Goal: Task Accomplishment & Management: Complete application form

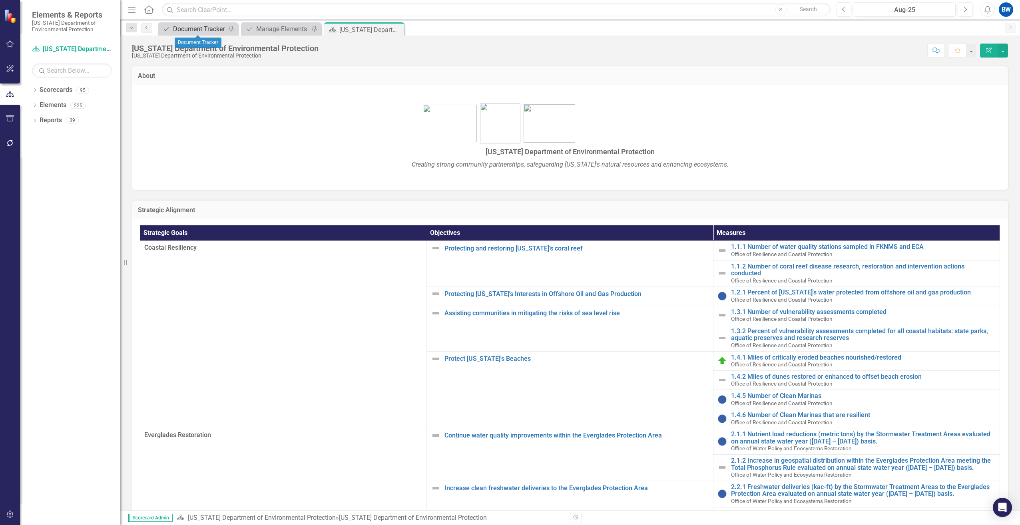
click at [212, 25] on div "Document Tracker" at bounding box center [199, 29] width 53 height 10
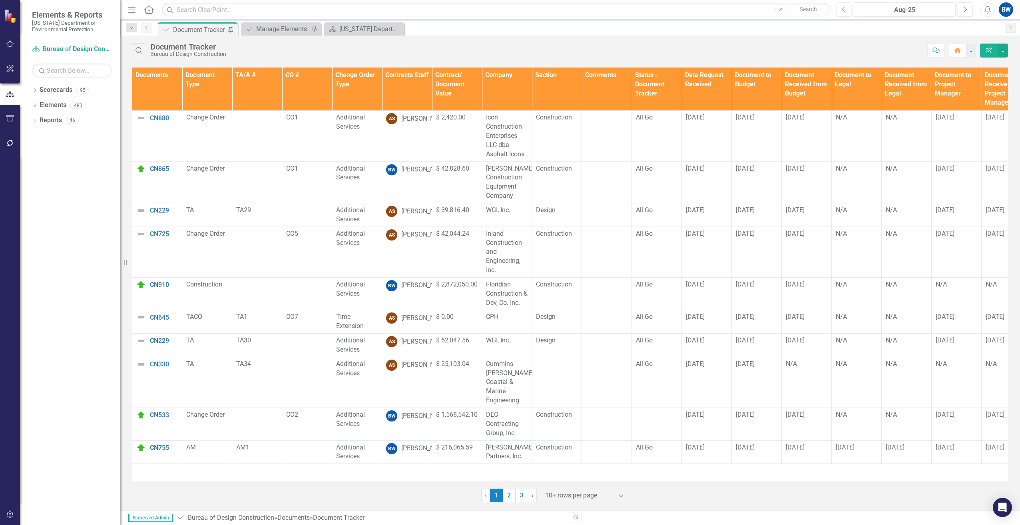
click at [560, 494] on div at bounding box center [579, 495] width 68 height 11
click at [562, 455] on div "50+ rows per page" at bounding box center [586, 455] width 75 height 9
click at [389, 87] on th "Contracts Staff" at bounding box center [407, 89] width 50 height 43
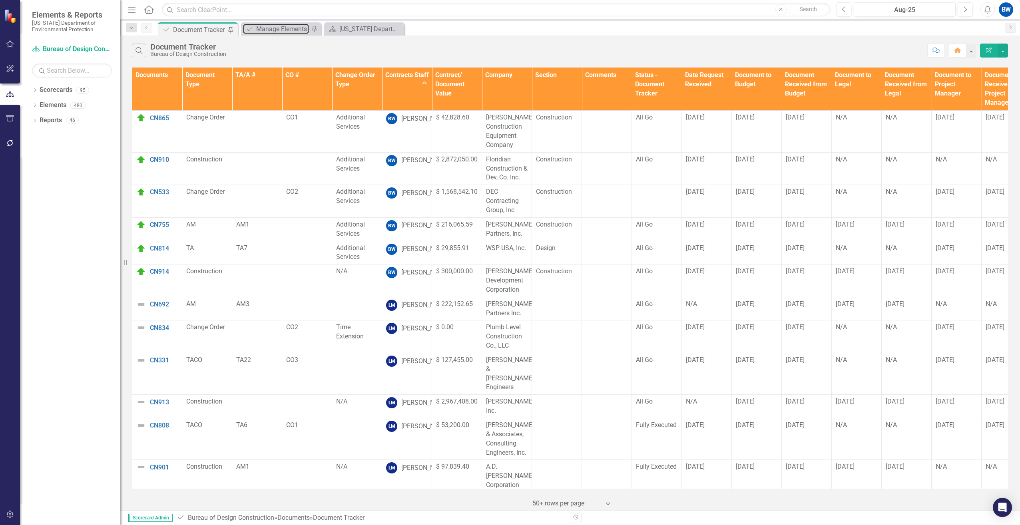
drag, startPoint x: 273, startPoint y: 26, endPoint x: 469, endPoint y: 29, distance: 195.5
click at [273, 26] on div "Manage Elements" at bounding box center [282, 29] width 53 height 10
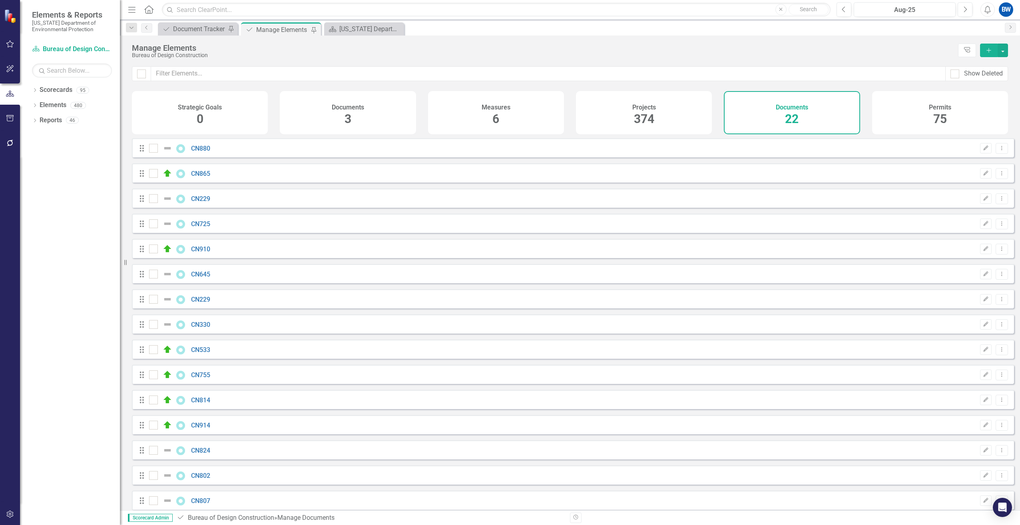
checkbox input "false"
click at [994, 51] on button "Add" at bounding box center [989, 51] width 18 height 14
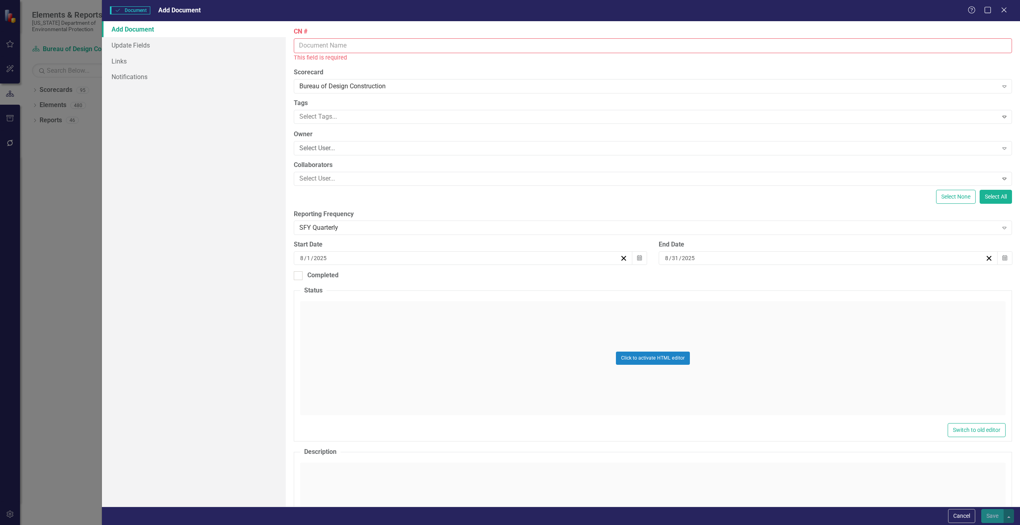
click at [310, 45] on input "CN #" at bounding box center [653, 45] width 718 height 15
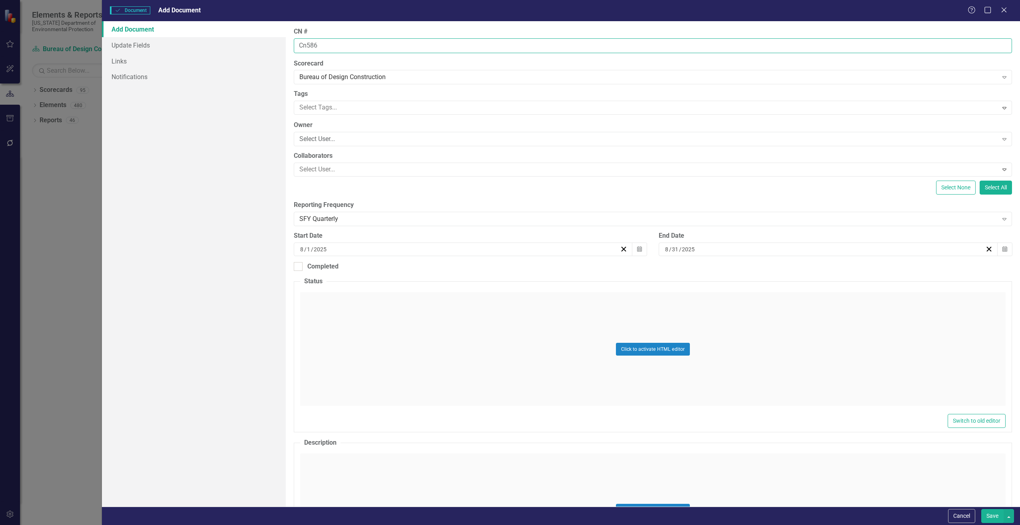
click at [307, 44] on input "Cn586" at bounding box center [653, 45] width 718 height 15
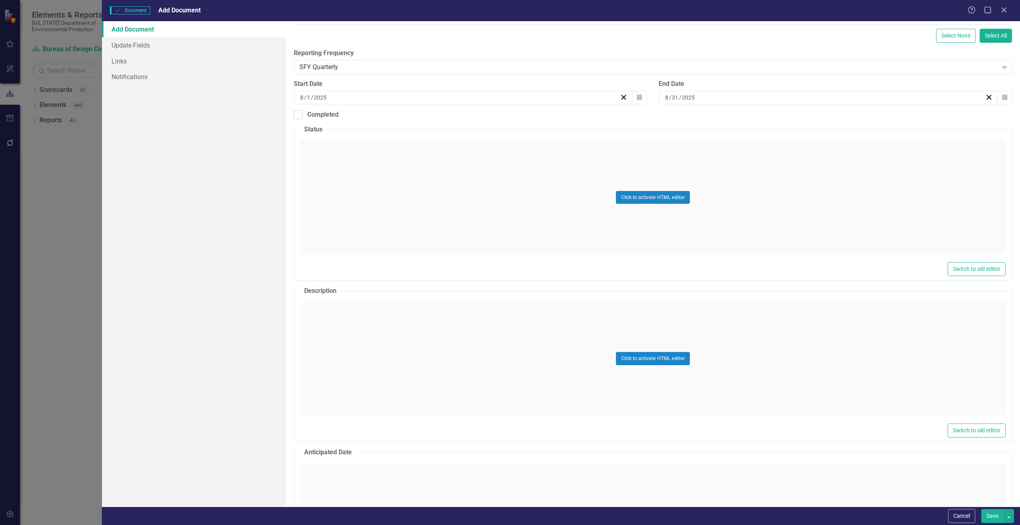
scroll to position [160, 0]
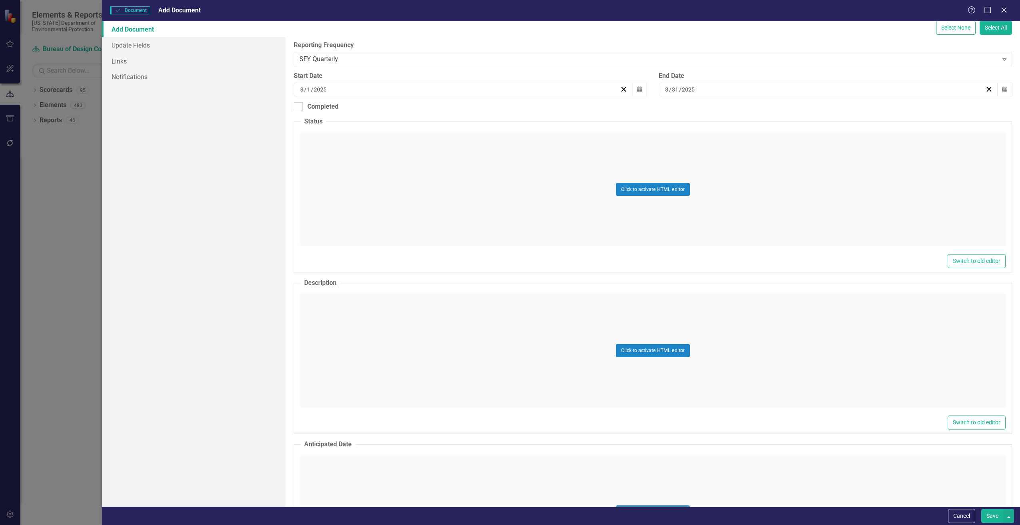
type input "CN586"
drag, startPoint x: 349, startPoint y: 359, endPoint x: 344, endPoint y: 341, distance: 19.0
click at [349, 358] on div "Click to activate HTML editor" at bounding box center [652, 351] width 705 height 114
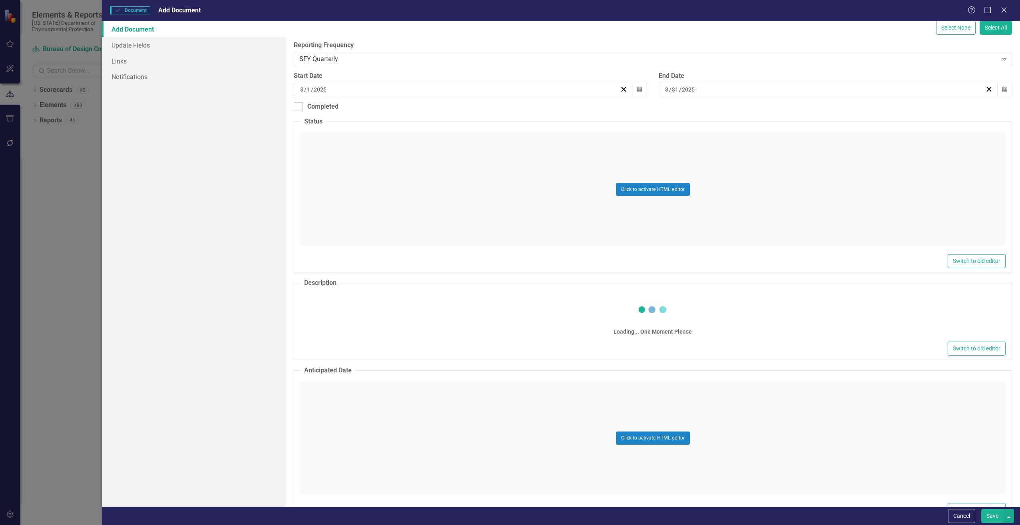
click at [337, 342] on div "Switch to old editor" at bounding box center [652, 349] width 705 height 14
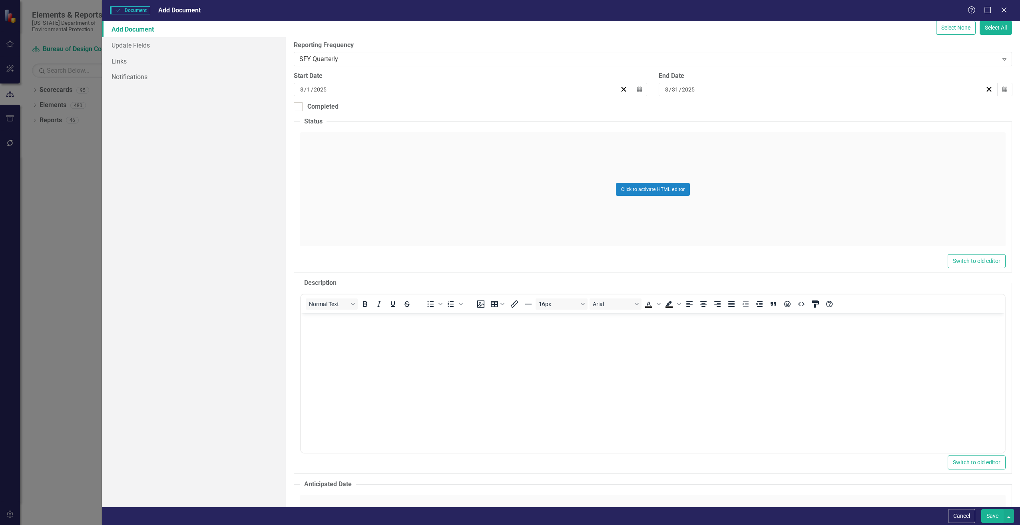
scroll to position [0, 0]
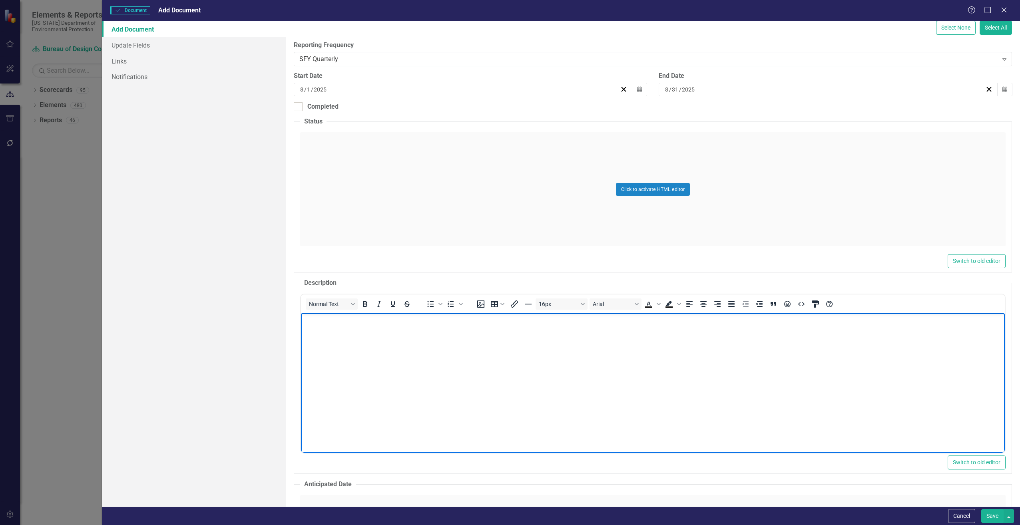
paste body "Rich Text Area. Press ALT-0 for help."
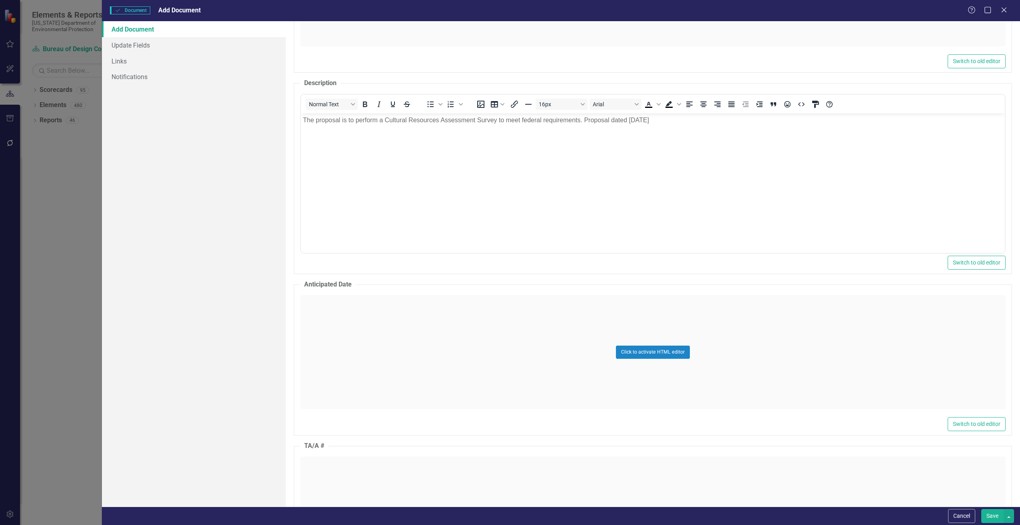
click at [327, 345] on div "Click to activate HTML editor" at bounding box center [652, 352] width 705 height 114
click at [327, 344] on body "Rich Text Area. Press ALT-0 for help." at bounding box center [653, 375] width 704 height 120
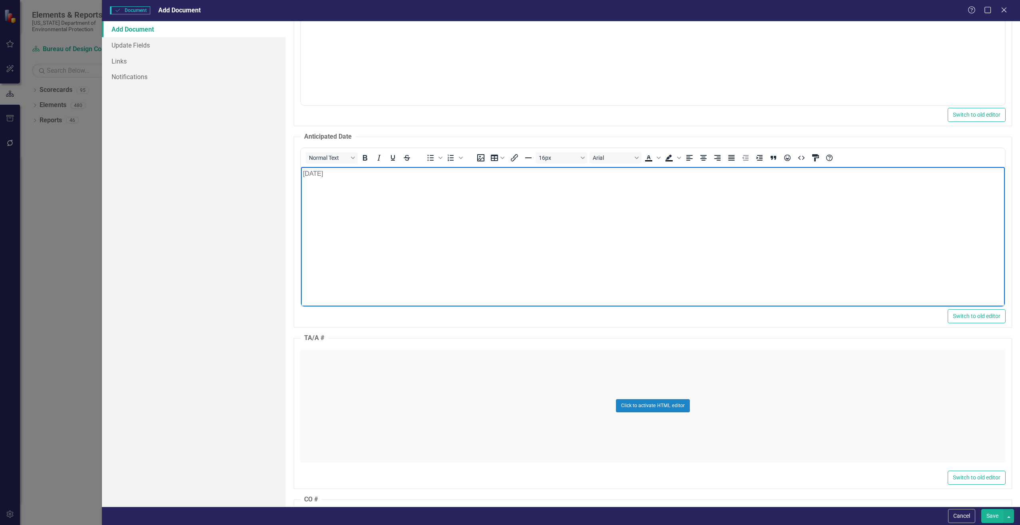
scroll to position [560, 0]
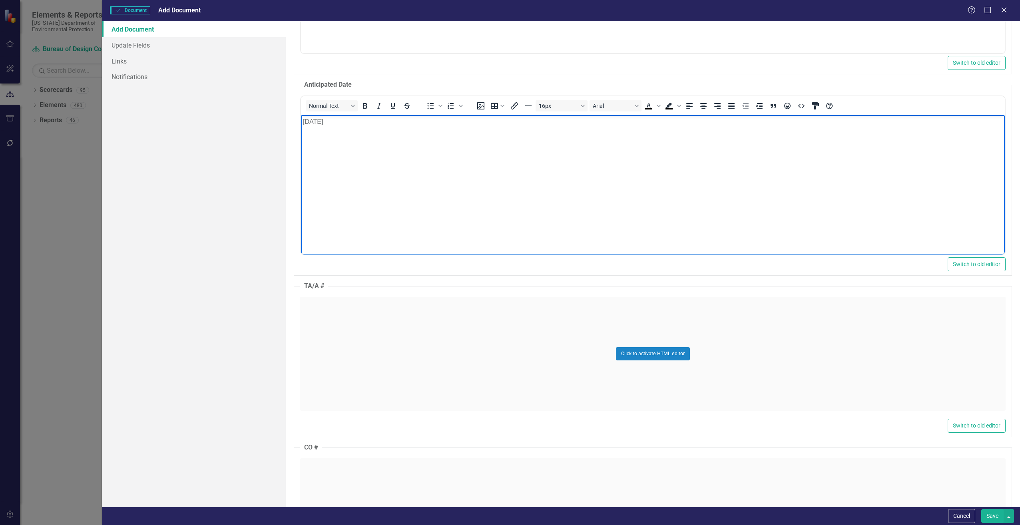
click at [323, 347] on div "Click to activate HTML editor" at bounding box center [652, 354] width 705 height 114
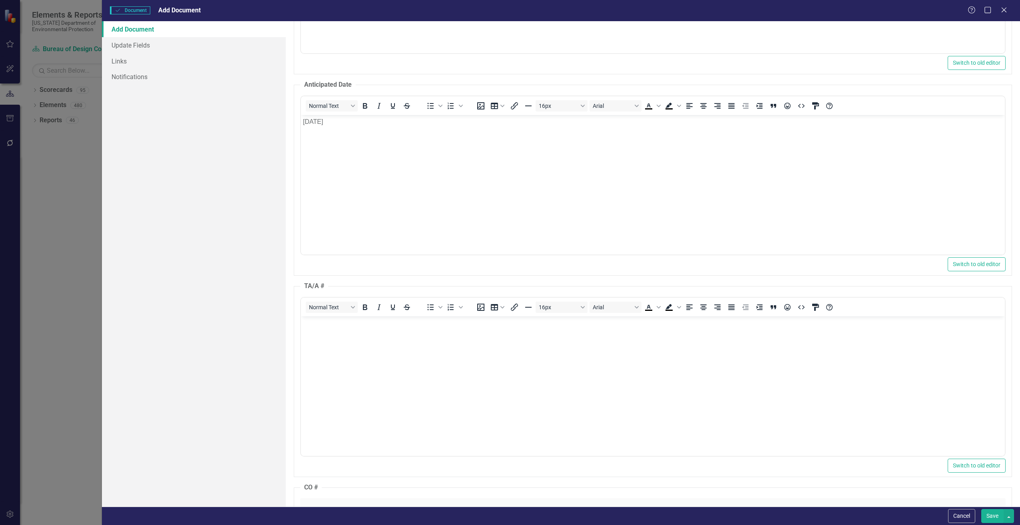
scroll to position [0, 0]
click at [323, 346] on body "Rich Text Area. Press ALT-0 for help." at bounding box center [653, 376] width 704 height 120
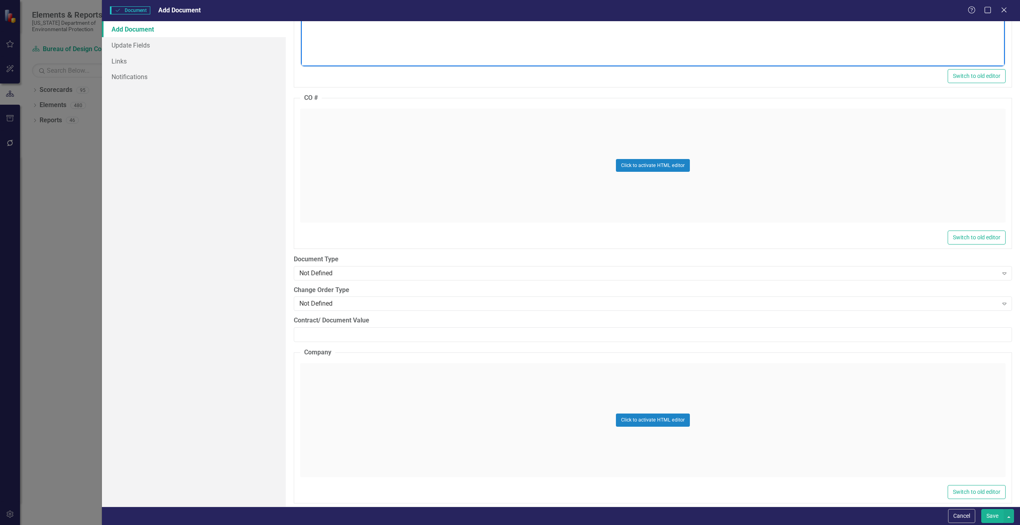
scroll to position [999, 0]
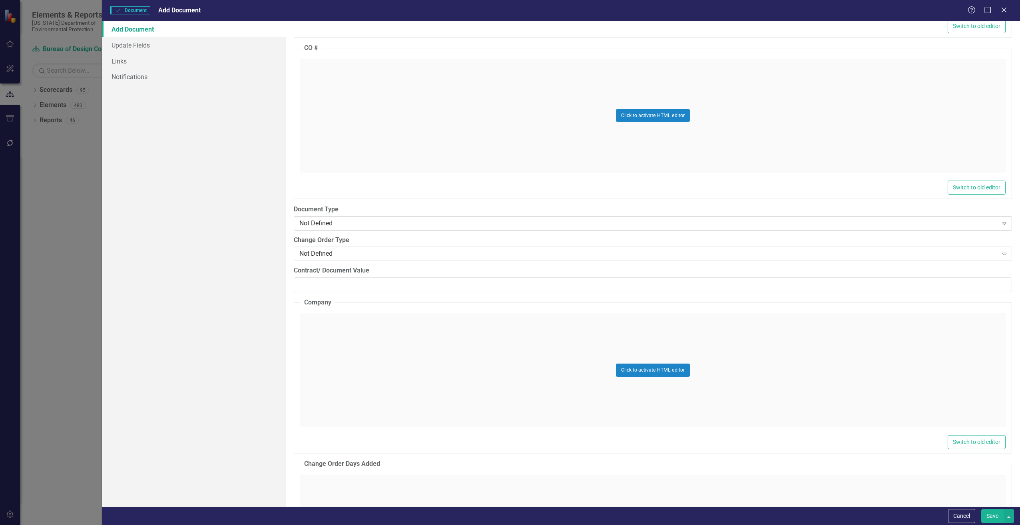
click at [315, 227] on div "Not Defined" at bounding box center [648, 223] width 699 height 9
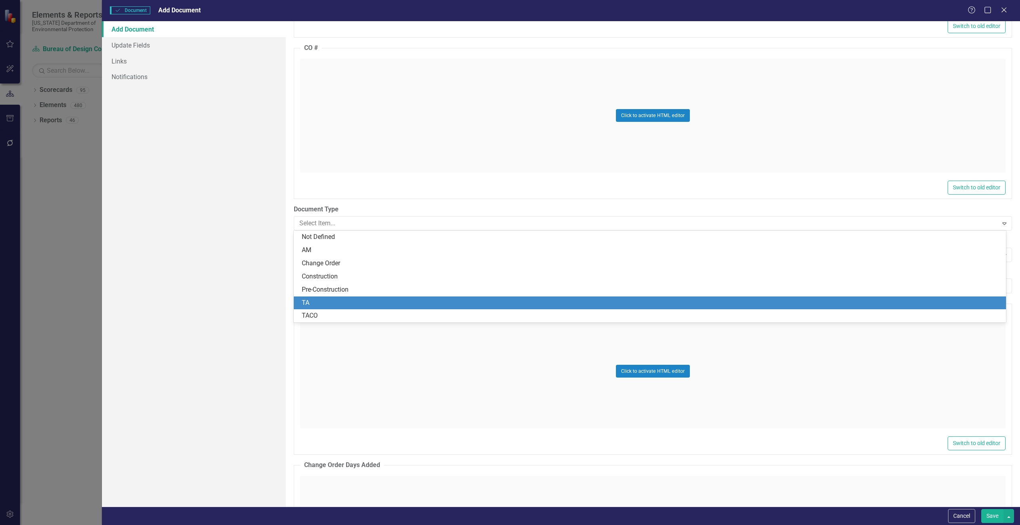
click at [309, 302] on div "TA" at bounding box center [651, 303] width 699 height 9
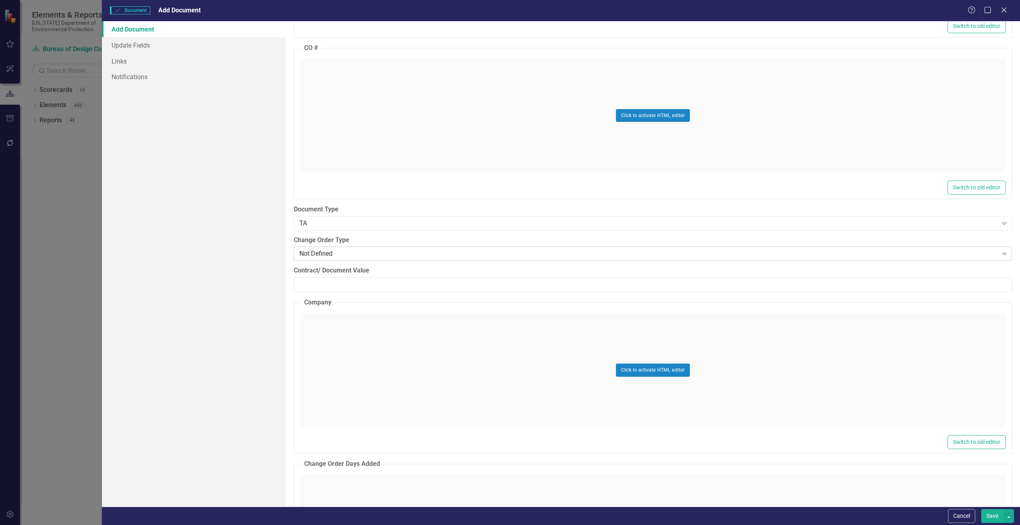
click at [328, 255] on div "Not Defined" at bounding box center [648, 253] width 699 height 9
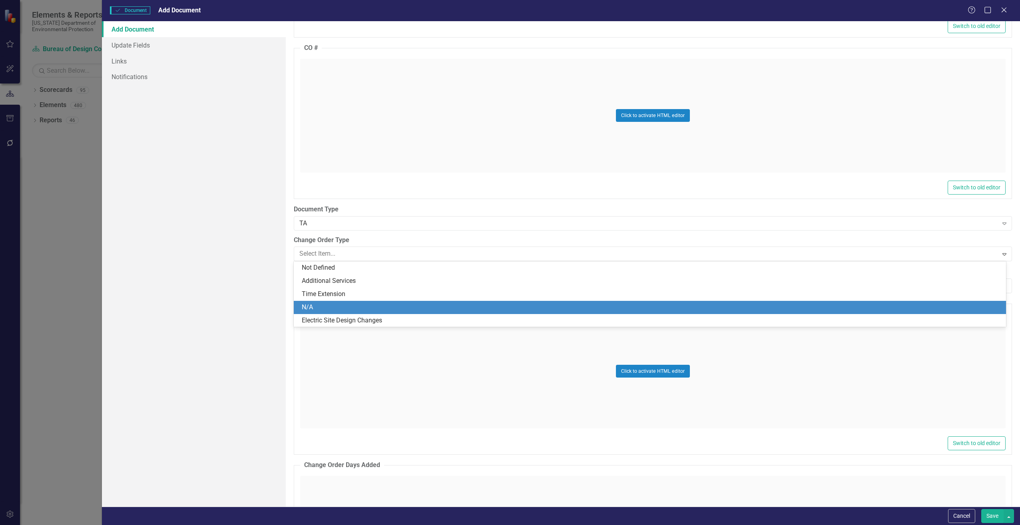
click at [309, 305] on div "N/A" at bounding box center [651, 307] width 699 height 9
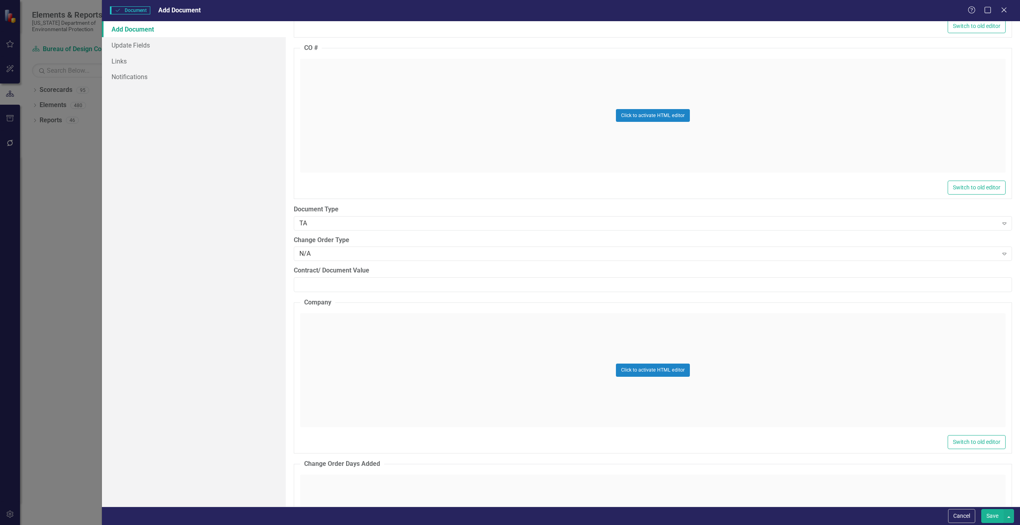
click at [317, 320] on div "Click to activate HTML editor" at bounding box center [652, 370] width 705 height 114
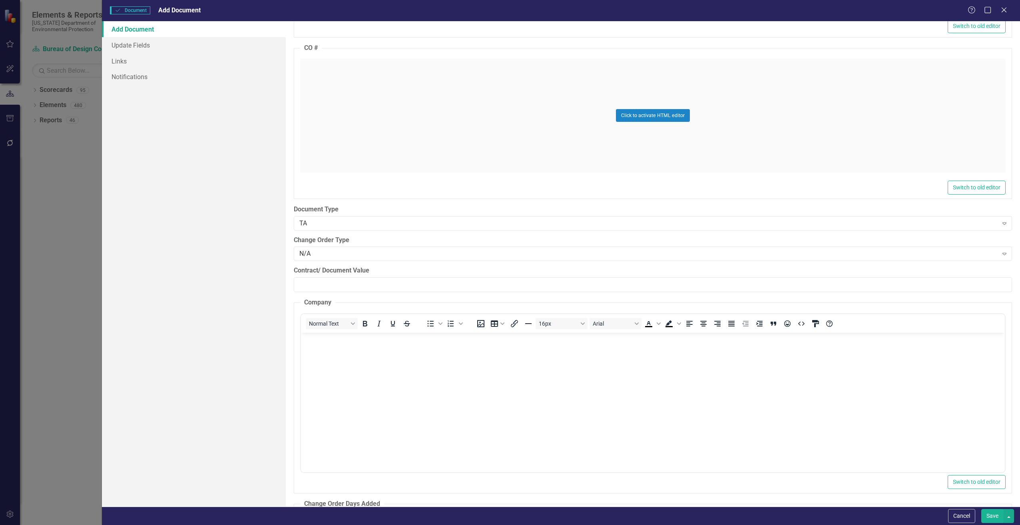
scroll to position [0, 0]
click at [320, 285] on input "Contract/ Document Value" at bounding box center [653, 284] width 718 height 15
paste input "18505.72"
type input "18505.72"
click at [321, 354] on body "Rich Text Area. Press ALT-0 for help." at bounding box center [653, 393] width 704 height 120
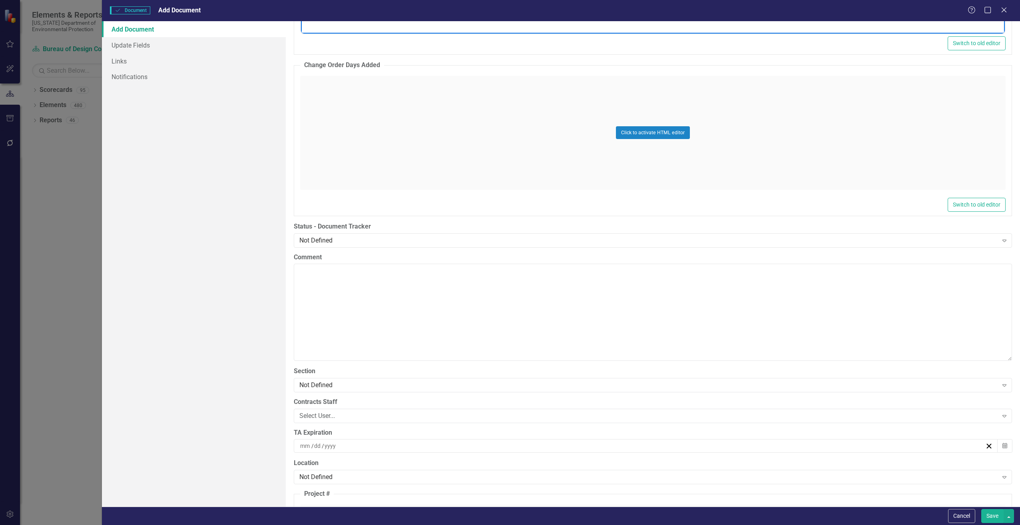
scroll to position [1439, 0]
click at [316, 243] on div "Not Defined" at bounding box center [648, 239] width 699 height 9
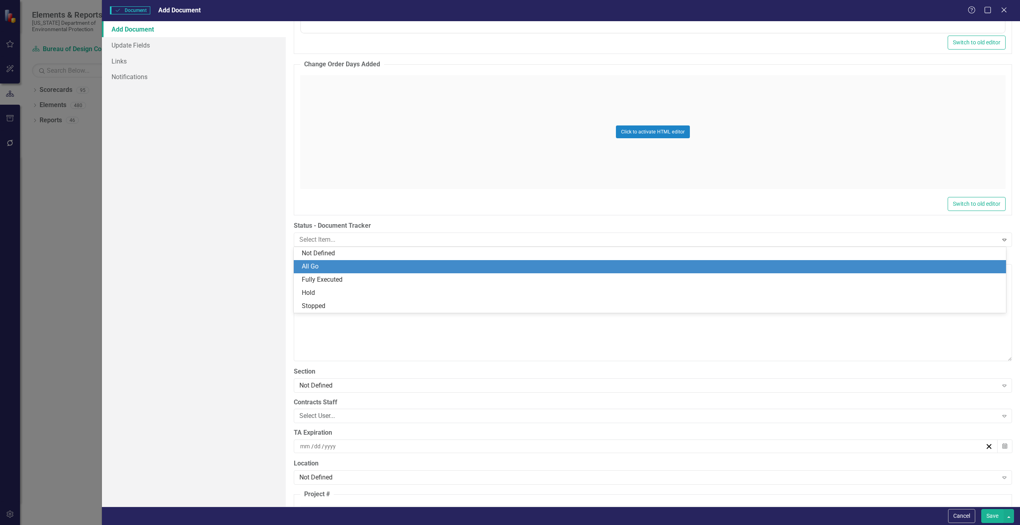
click at [317, 265] on div "All Go" at bounding box center [651, 266] width 699 height 9
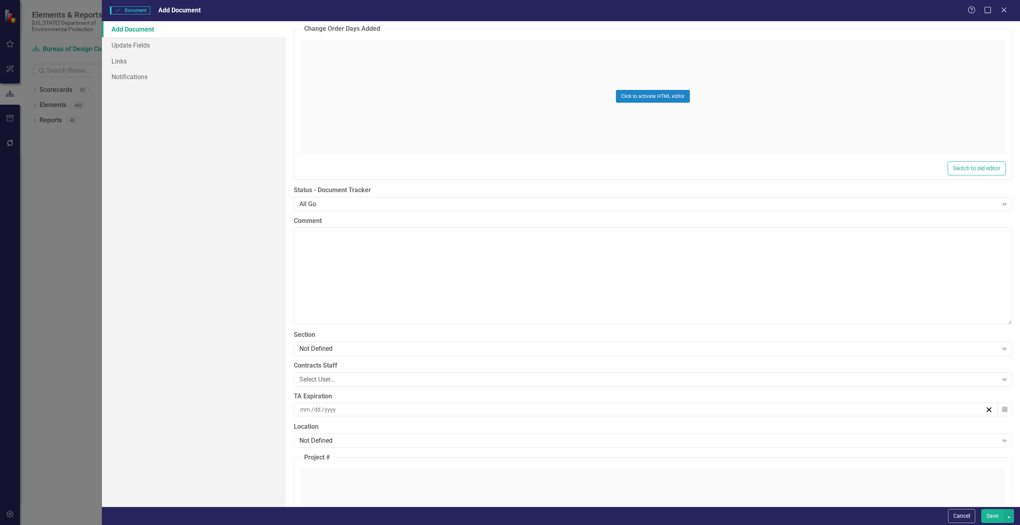
scroll to position [1559, 0]
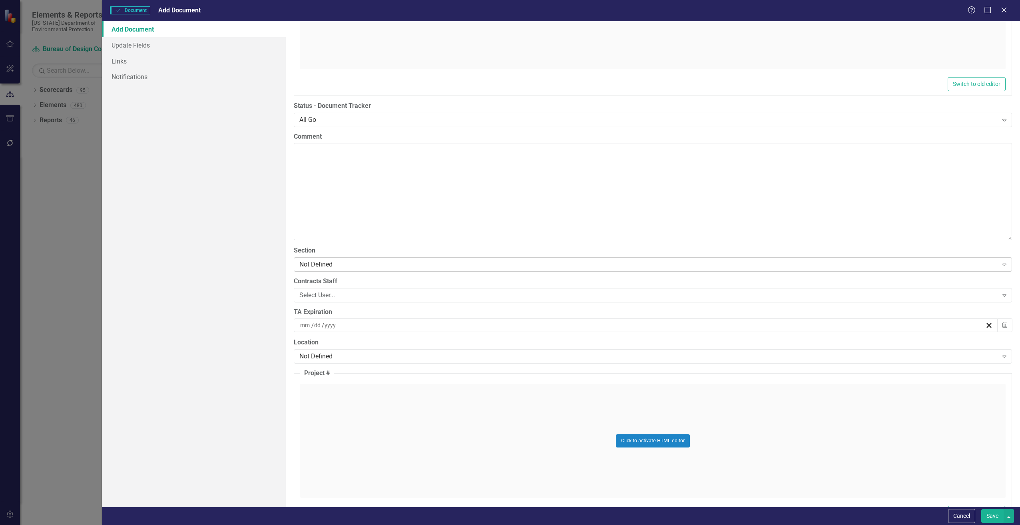
click at [309, 265] on div "Not Defined" at bounding box center [648, 264] width 699 height 9
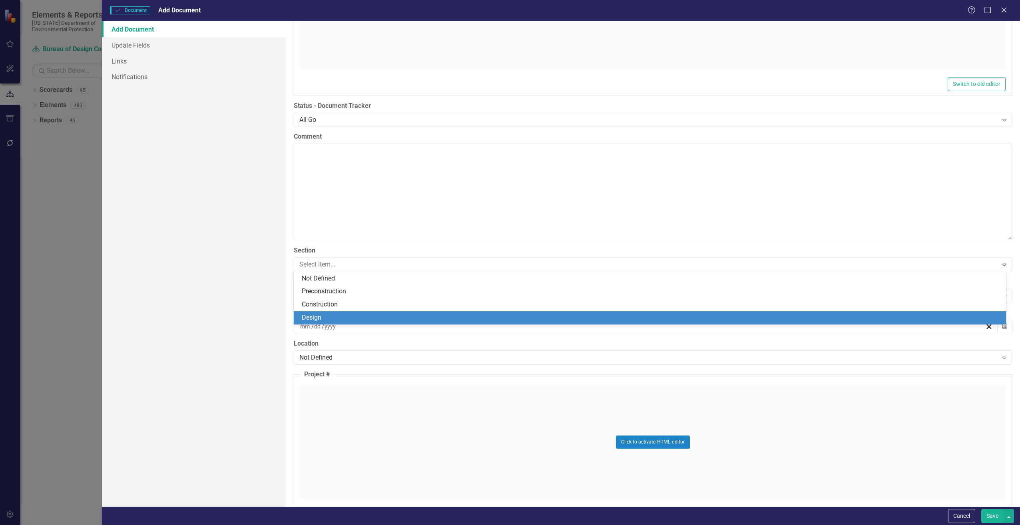
click at [316, 312] on div "Design" at bounding box center [650, 317] width 712 height 13
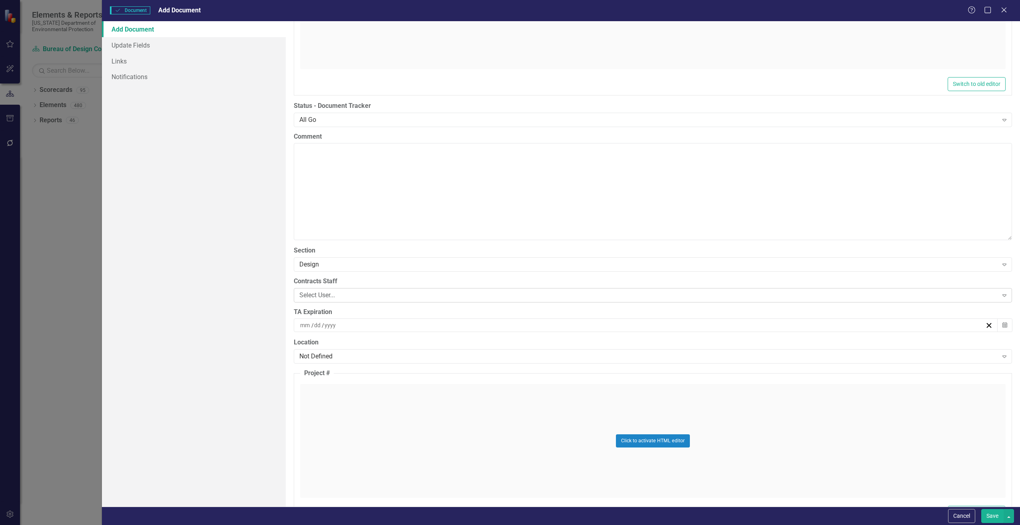
click at [317, 296] on div "Select User..." at bounding box center [648, 295] width 699 height 9
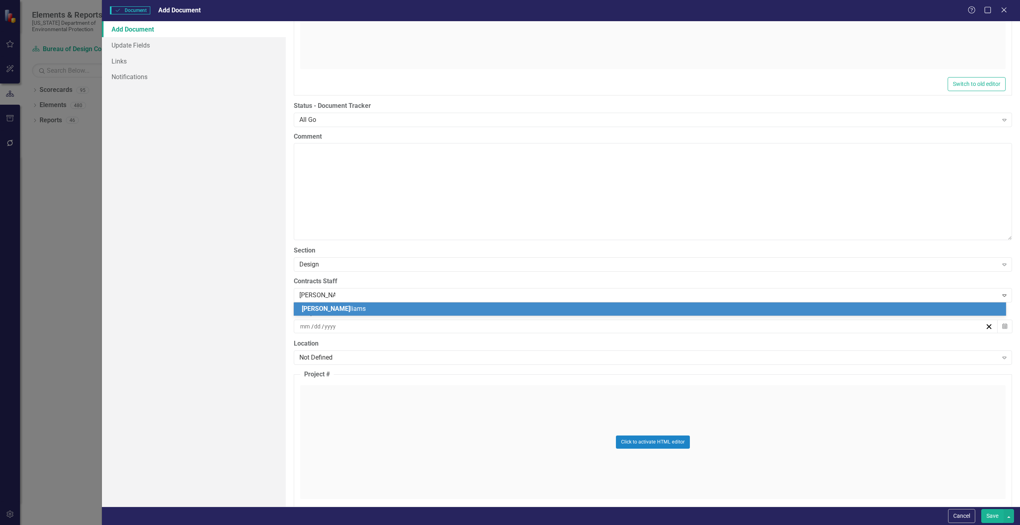
type input "[PERSON_NAME]"
click at [327, 306] on span "[PERSON_NAME]" at bounding box center [326, 309] width 48 height 8
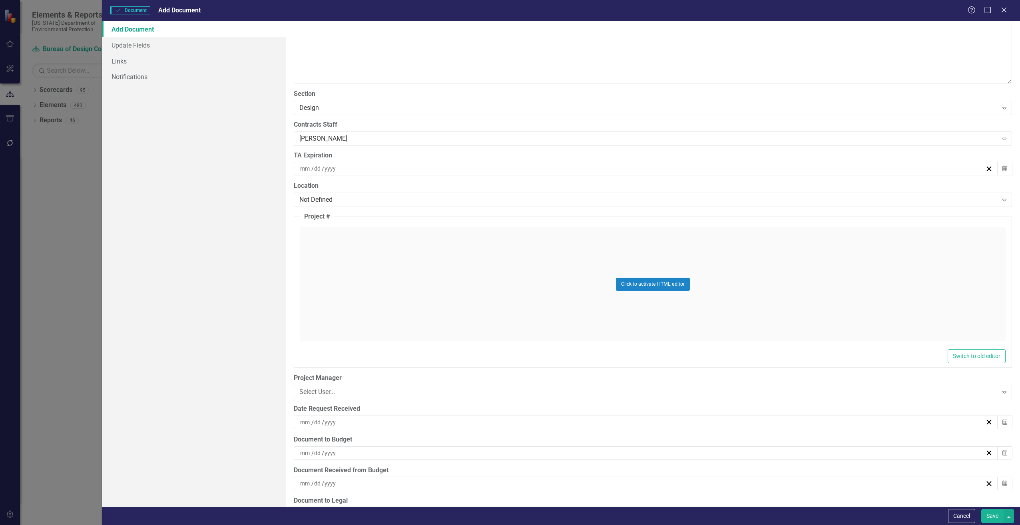
scroll to position [1719, 0]
click at [320, 287] on div "Click to activate HTML editor" at bounding box center [652, 281] width 705 height 114
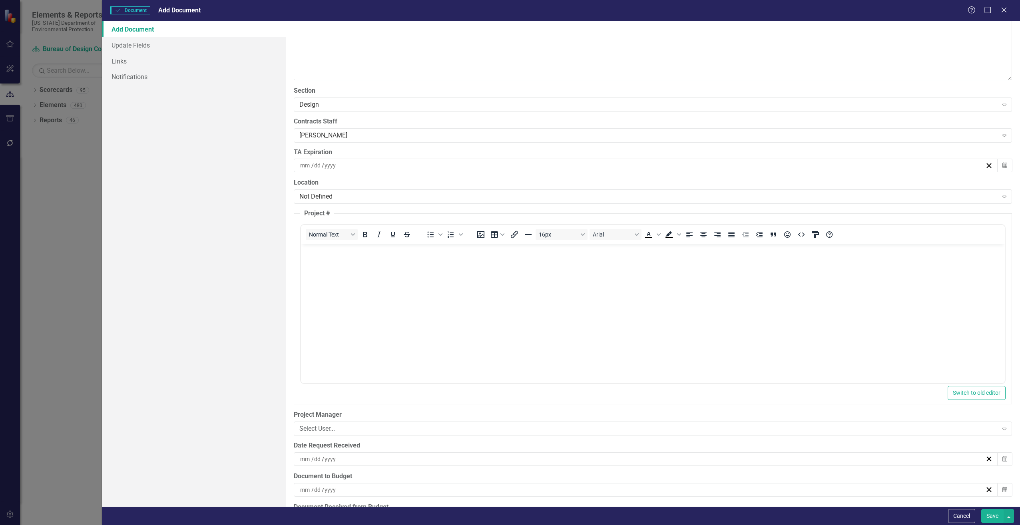
scroll to position [0, 0]
drag, startPoint x: 383, startPoint y: 291, endPoint x: 376, endPoint y: 293, distance: 6.9
click at [377, 293] on body "Rich Text Area. Press ALT-0 for help." at bounding box center [653, 304] width 704 height 120
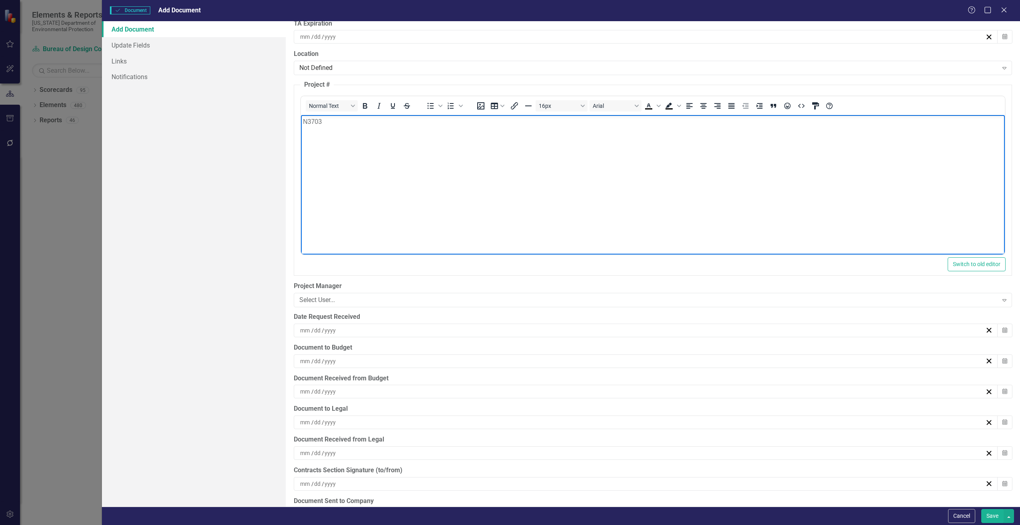
scroll to position [1878, 0]
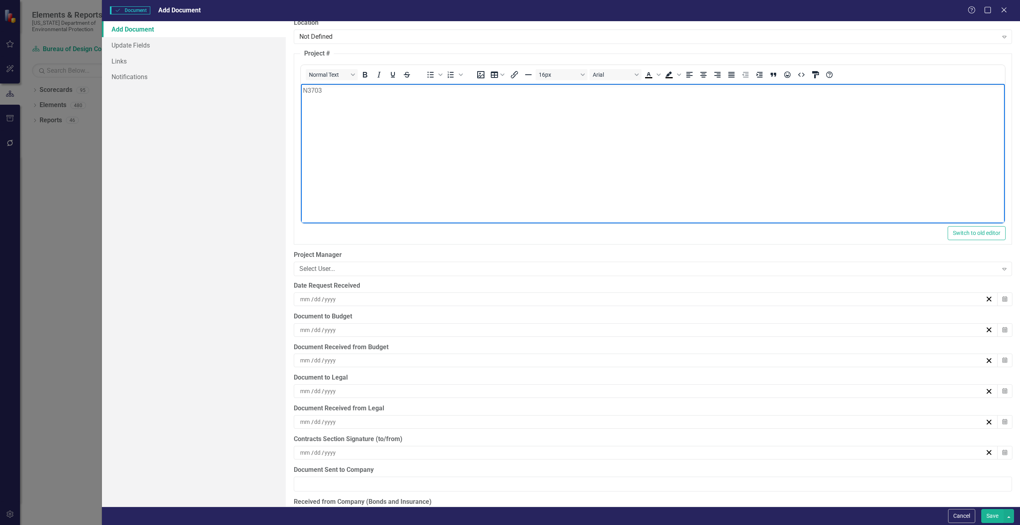
click at [314, 302] on input at bounding box center [318, 299] width 8 height 8
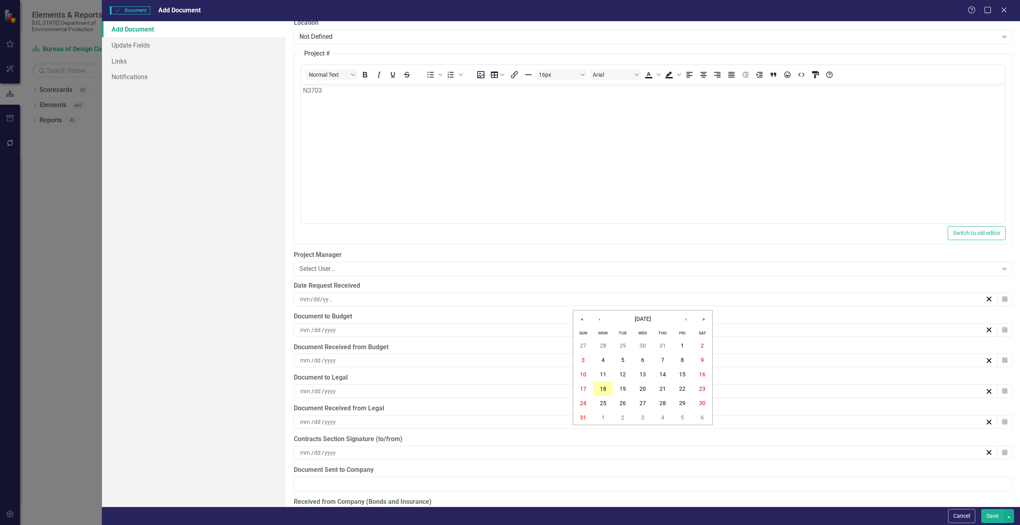
click at [598, 388] on button "18" at bounding box center [603, 389] width 20 height 14
click at [313, 327] on span "/" at bounding box center [312, 330] width 2 height 7
click at [622, 419] on abbr "19" at bounding box center [623, 419] width 6 height 6
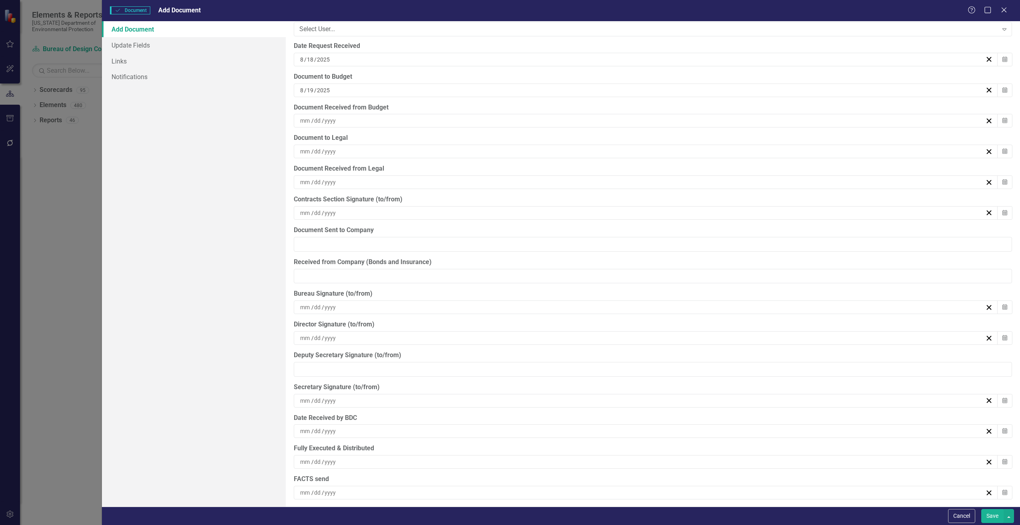
scroll to position [2338, 0]
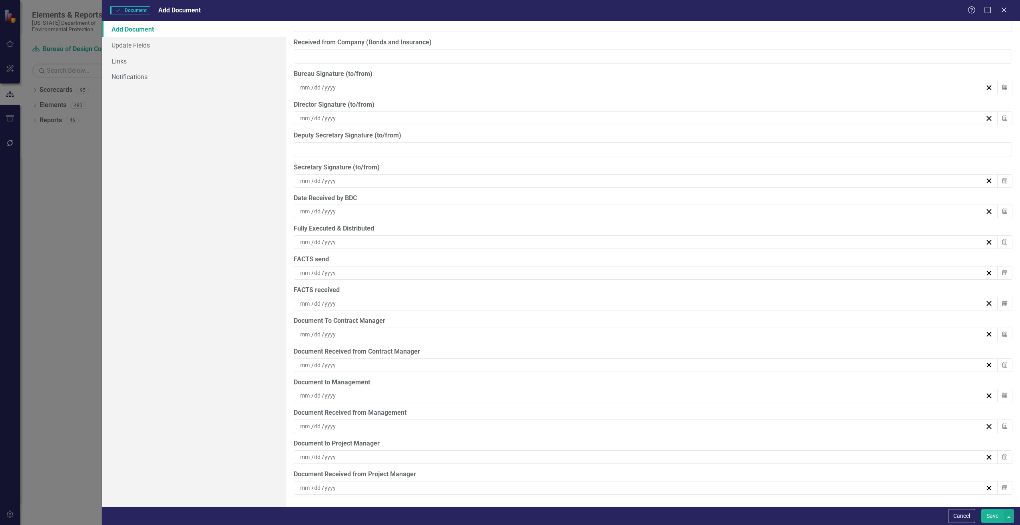
click at [988, 511] on button "Save" at bounding box center [992, 516] width 22 height 14
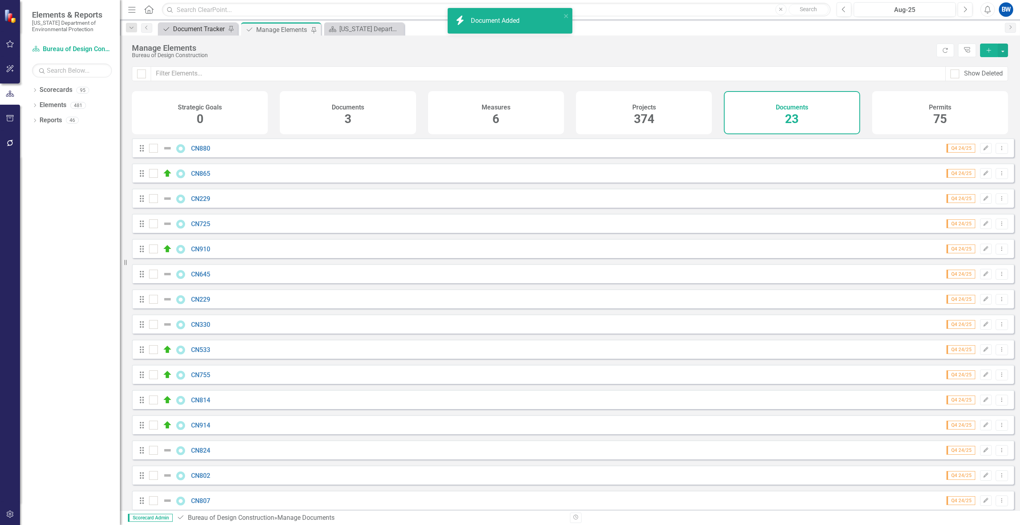
click at [188, 29] on div "Document Tracker" at bounding box center [199, 29] width 53 height 10
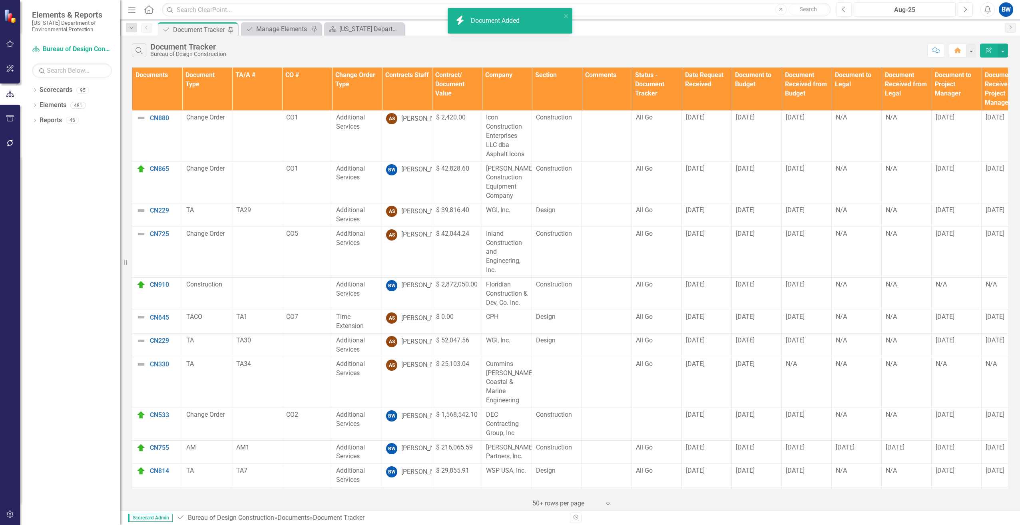
click at [402, 79] on th "Contracts Staff" at bounding box center [407, 89] width 50 height 43
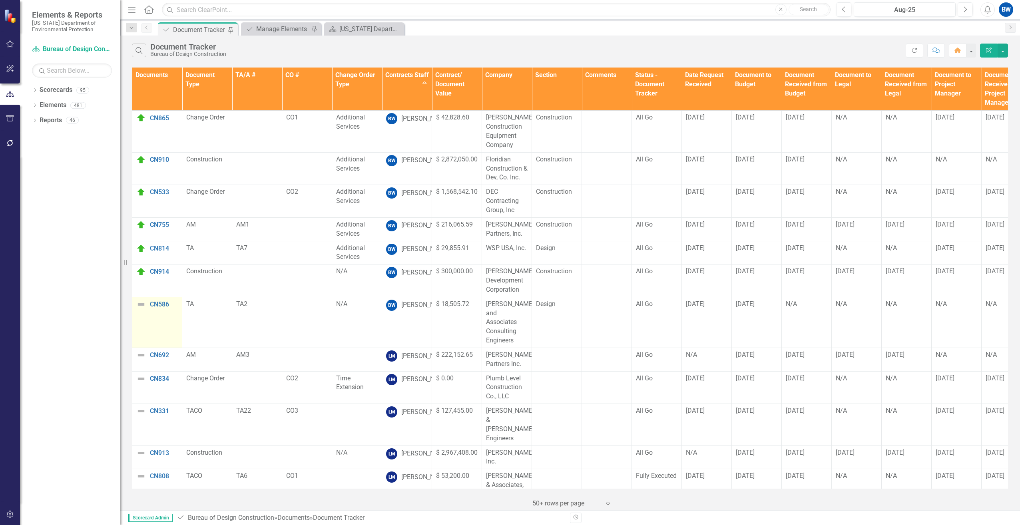
click at [139, 305] on img at bounding box center [141, 305] width 10 height 10
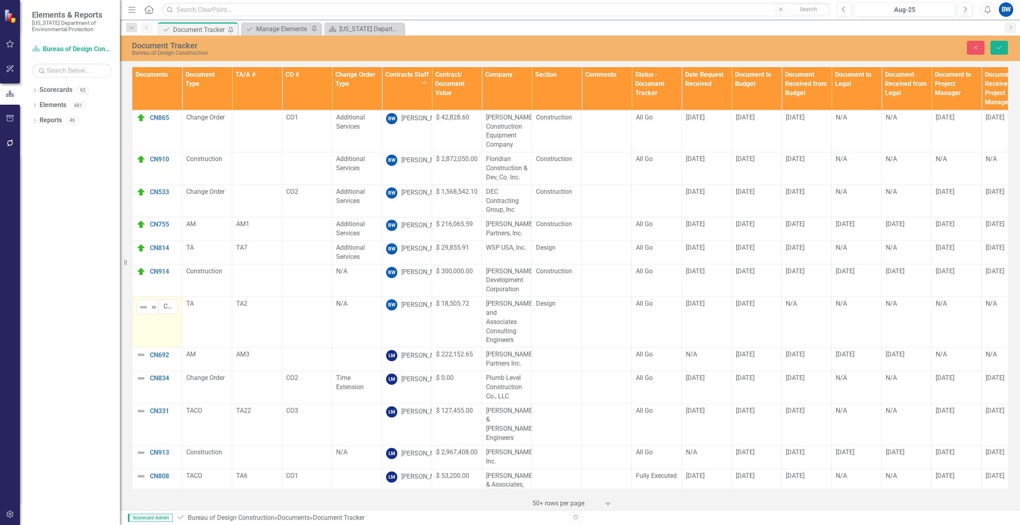
click at [139, 305] on img at bounding box center [144, 308] width 10 height 10
click at [158, 345] on div "On Target" at bounding box center [172, 348] width 28 height 9
click at [153, 308] on icon at bounding box center [154, 308] width 4 height 2
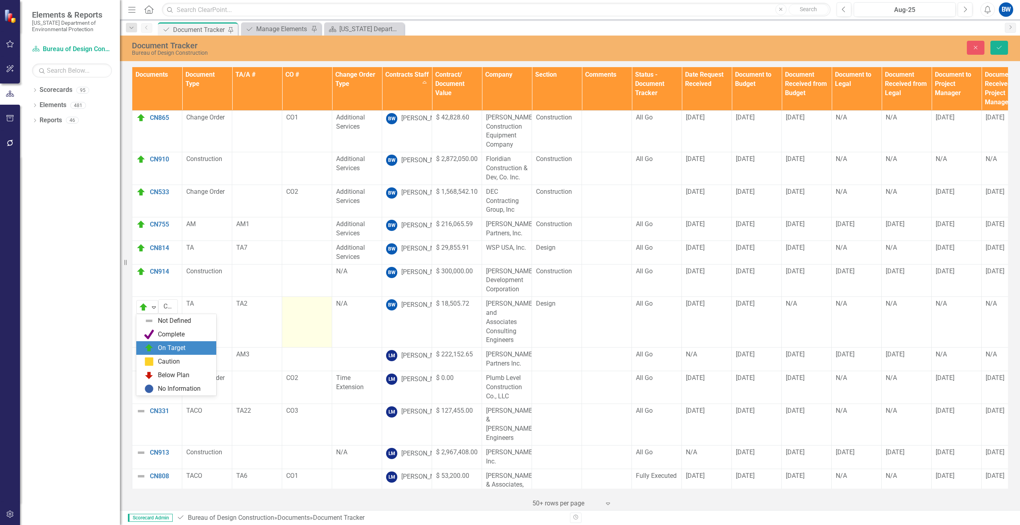
click at [299, 312] on td at bounding box center [307, 322] width 50 height 51
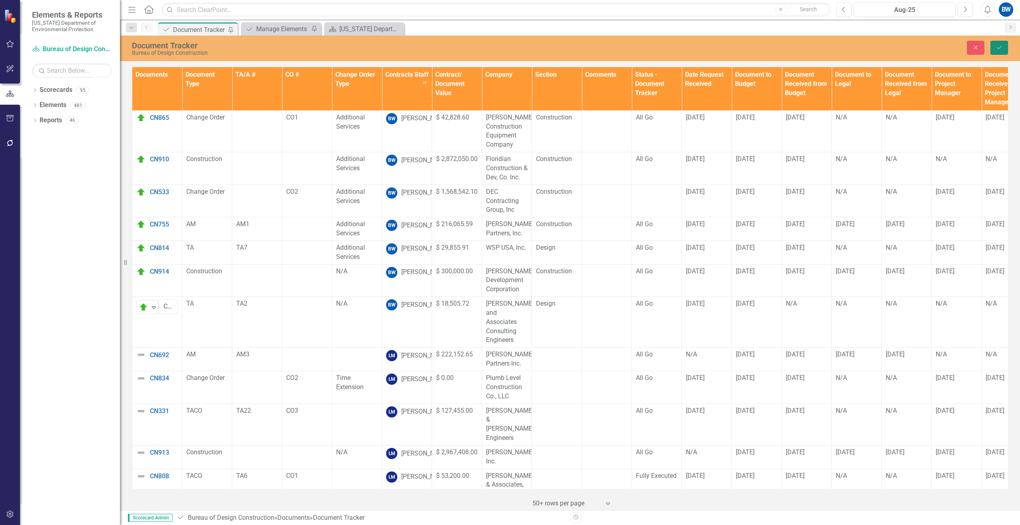
click at [1002, 51] on button "Save" at bounding box center [999, 48] width 18 height 14
